Goal: Information Seeking & Learning: Learn about a topic

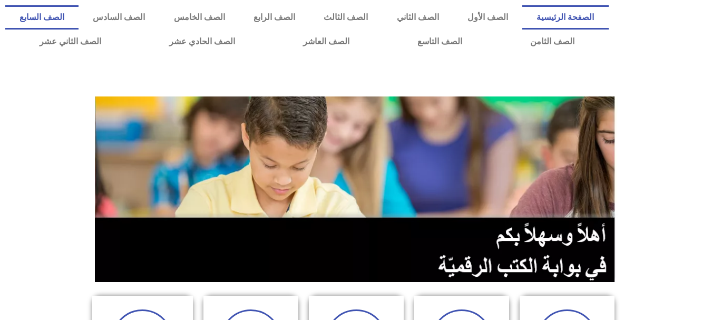
click at [79, 22] on link "الصف السابع" at bounding box center [41, 17] width 73 height 24
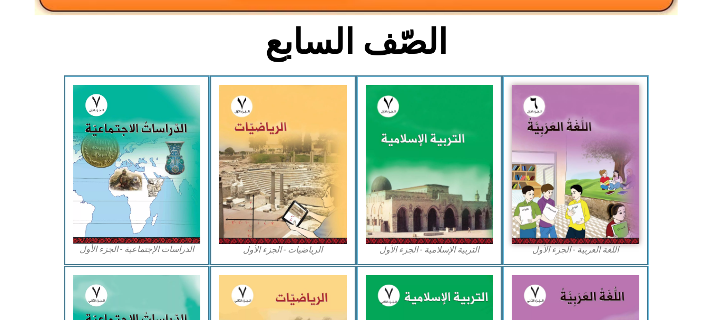
scroll to position [253, 0]
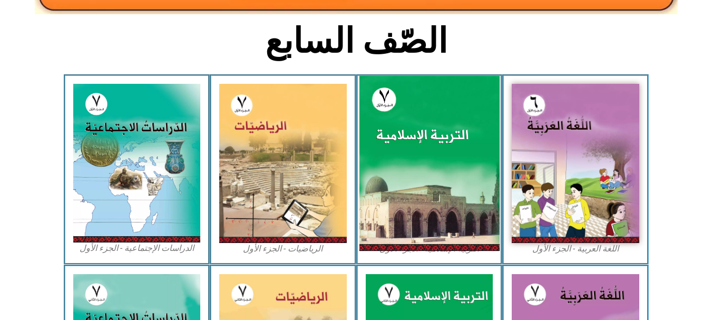
click at [426, 171] on img at bounding box center [429, 163] width 140 height 175
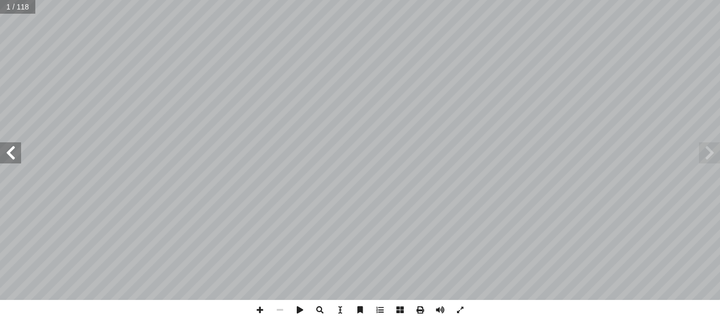
click at [10, 155] on span at bounding box center [10, 152] width 21 height 21
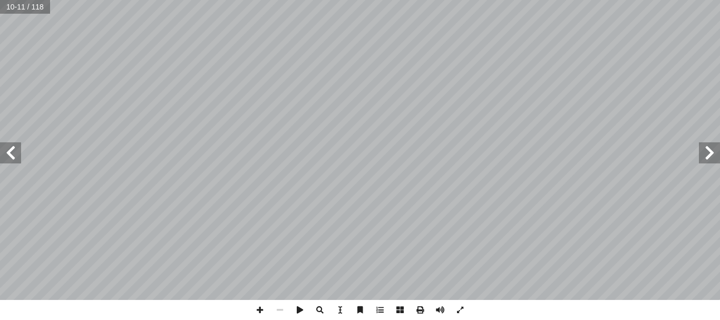
click at [10, 155] on span at bounding box center [10, 152] width 21 height 21
click at [378, 311] on span at bounding box center [380, 310] width 20 height 20
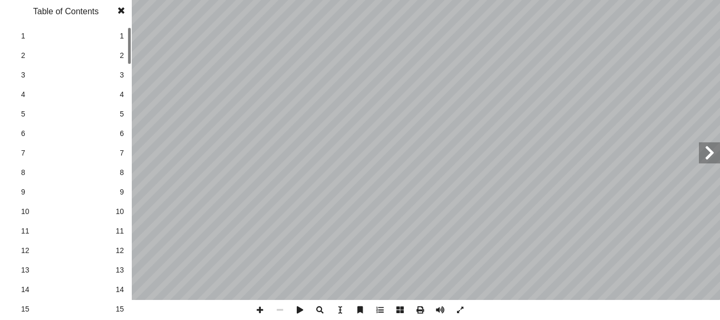
click at [378, 311] on span at bounding box center [380, 310] width 20 height 20
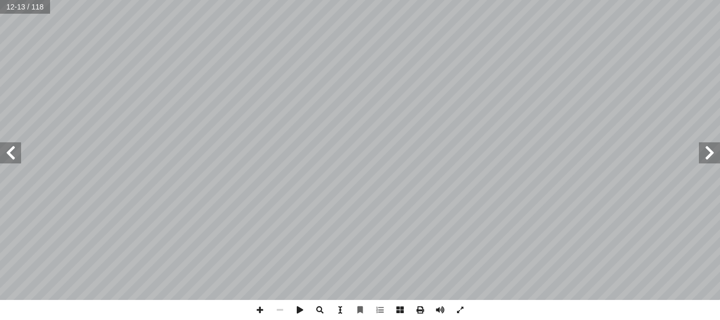
click at [338, 309] on span at bounding box center [340, 310] width 20 height 20
click at [318, 309] on span at bounding box center [320, 310] width 20 height 20
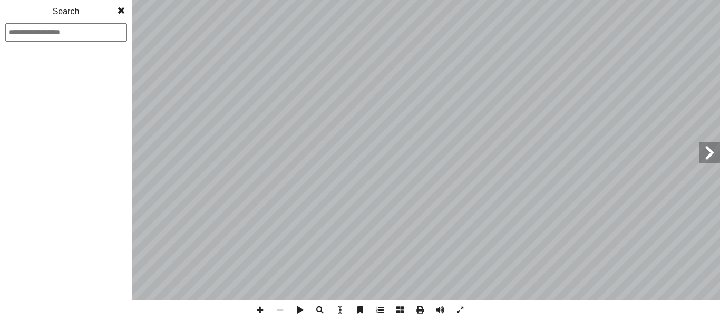
click at [318, 309] on span at bounding box center [320, 310] width 20 height 20
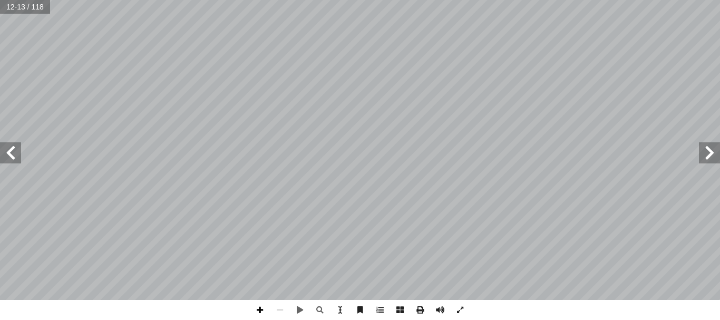
click at [259, 312] on span at bounding box center [260, 310] width 20 height 20
click at [461, 311] on span at bounding box center [460, 310] width 20 height 20
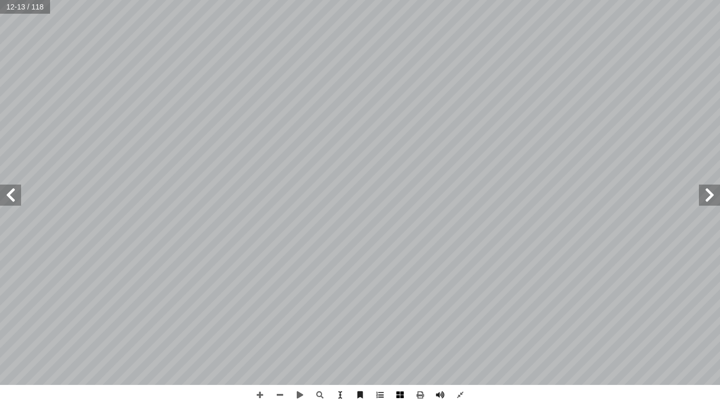
click at [403, 319] on span at bounding box center [400, 395] width 20 height 20
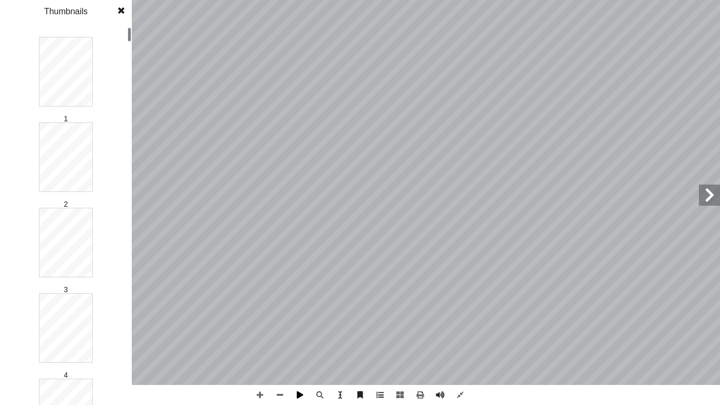
click at [292, 319] on div "8 المفردات والتراكيب: : النجــوم العظيمــة والمــدارات نن فيهــا. ُ التــي تســ…" at bounding box center [360, 202] width 720 height 405
click at [175, 319] on div "8 المفردات والتراكيب: : النجــوم العظيمــة والمــدارات نن فيهــا. ُ التــي تســ…" at bounding box center [360, 202] width 720 height 405
